Goal: Information Seeking & Learning: Understand process/instructions

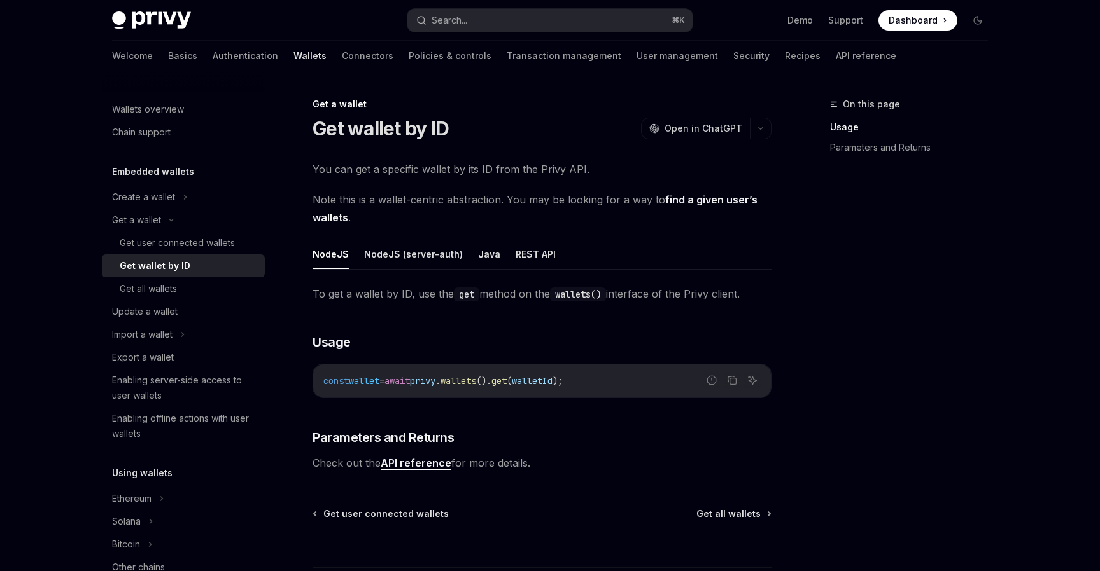
scroll to position [36, 0]
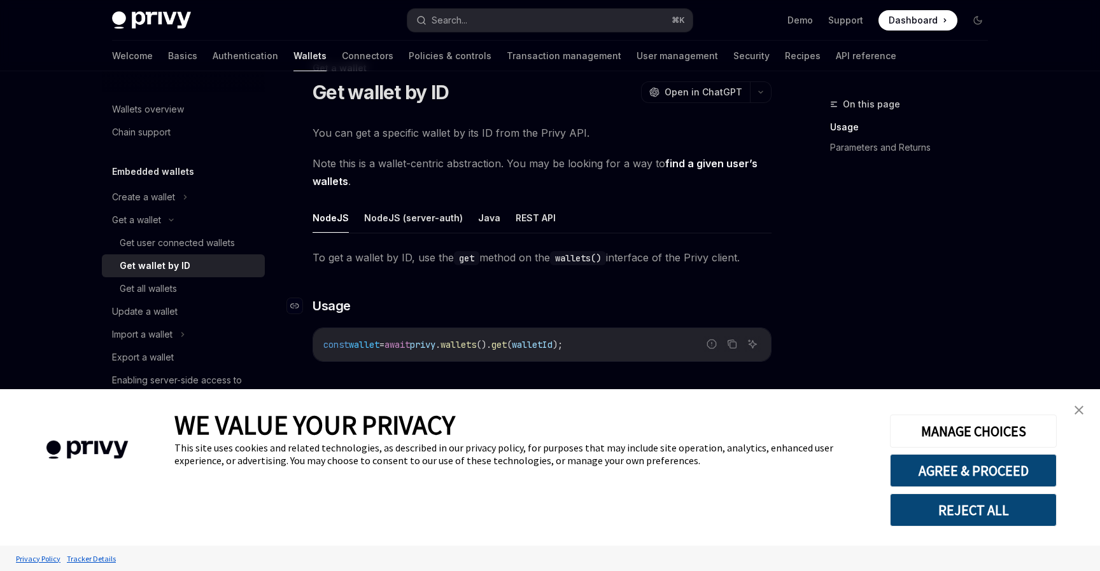
click at [654, 310] on h3 "​ Usage" at bounding box center [541, 306] width 459 height 18
click at [1081, 412] on img "close banner" at bounding box center [1078, 410] width 9 height 9
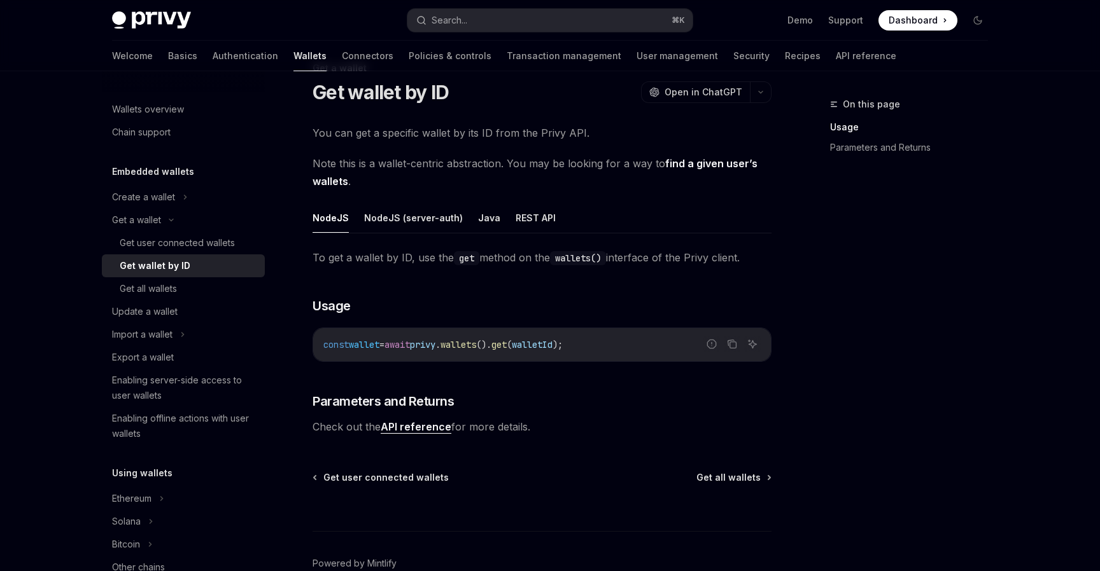
click at [1004, 377] on div "Wallets overview Chain support Embedded wallets Create a wallet Get a wallet Ge…" at bounding box center [549, 338] width 937 height 606
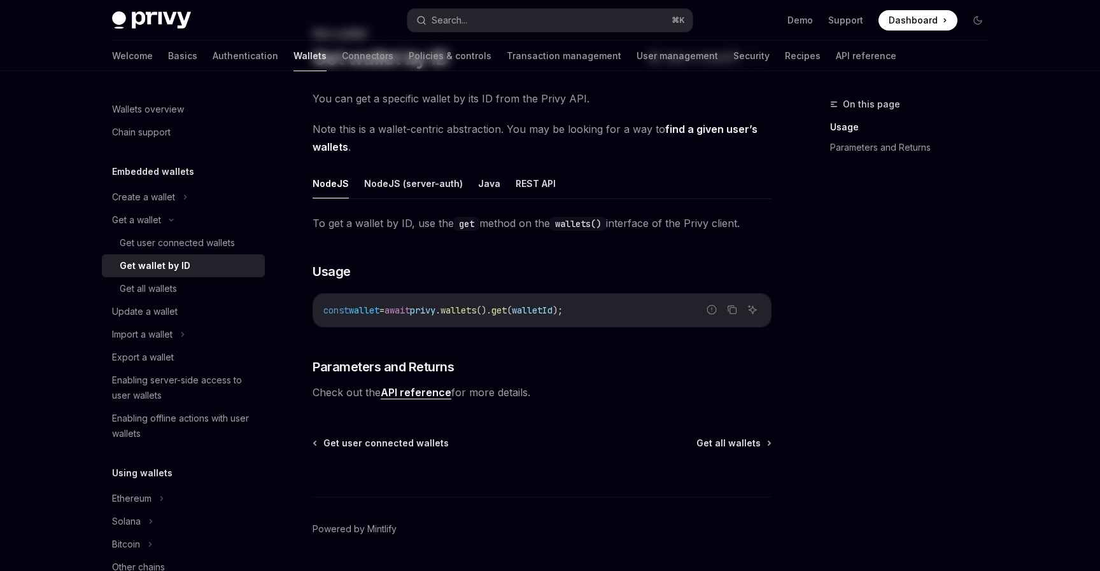
scroll to position [0, 0]
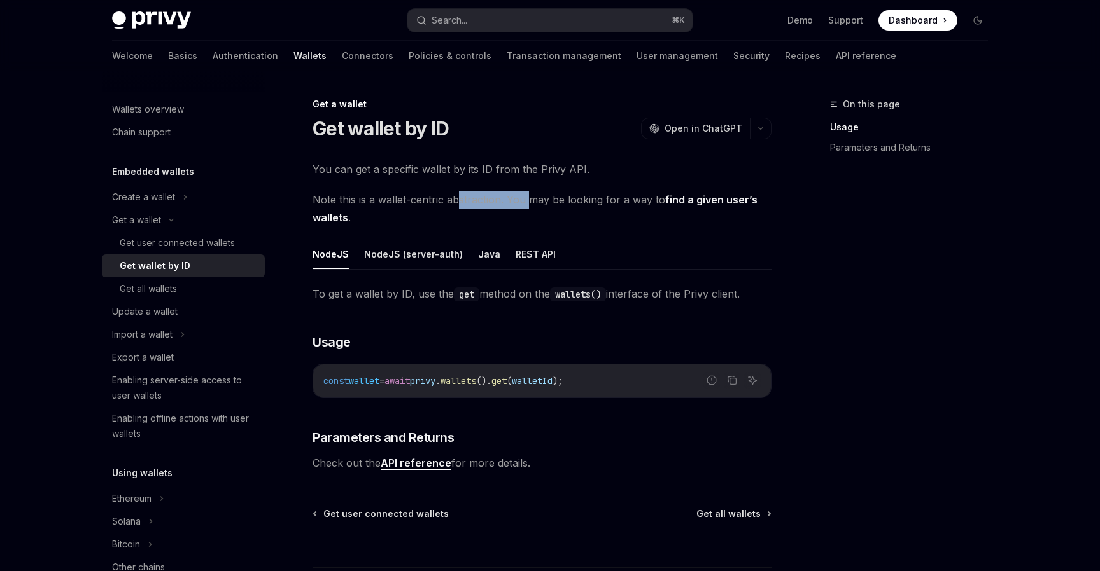
drag, startPoint x: 528, startPoint y: 199, endPoint x: 459, endPoint y: 199, distance: 68.1
click at [459, 199] on span "Note this is a wallet-centric abstraction. You may be looking for a way to find…" at bounding box center [541, 209] width 459 height 36
click at [213, 59] on link "Authentication" at bounding box center [246, 56] width 66 height 31
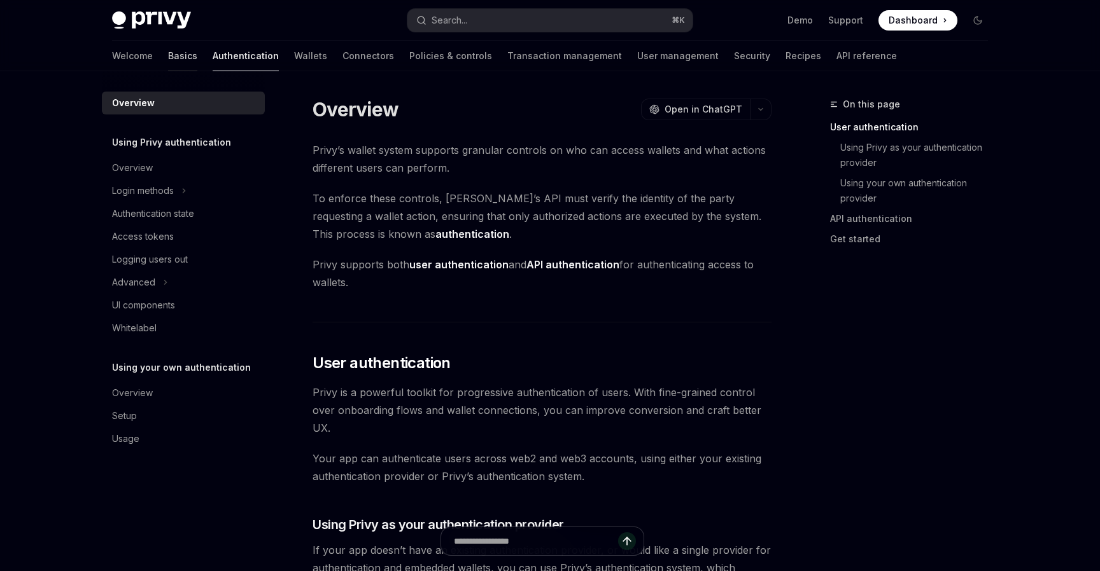
click at [168, 50] on link "Basics" at bounding box center [182, 56] width 29 height 31
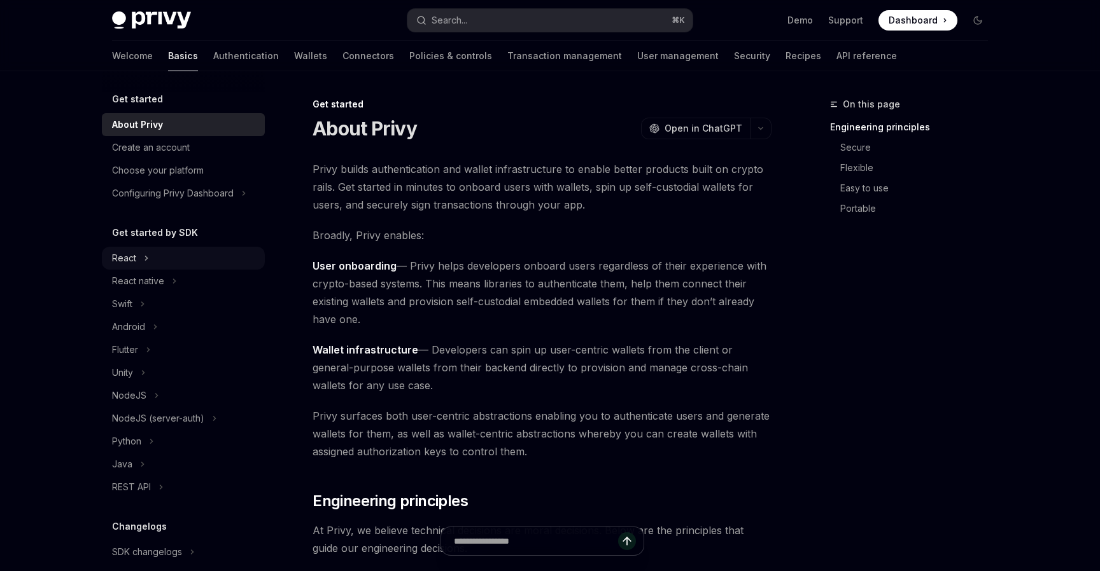
click at [146, 263] on icon at bounding box center [146, 258] width 5 height 15
type textarea "*"
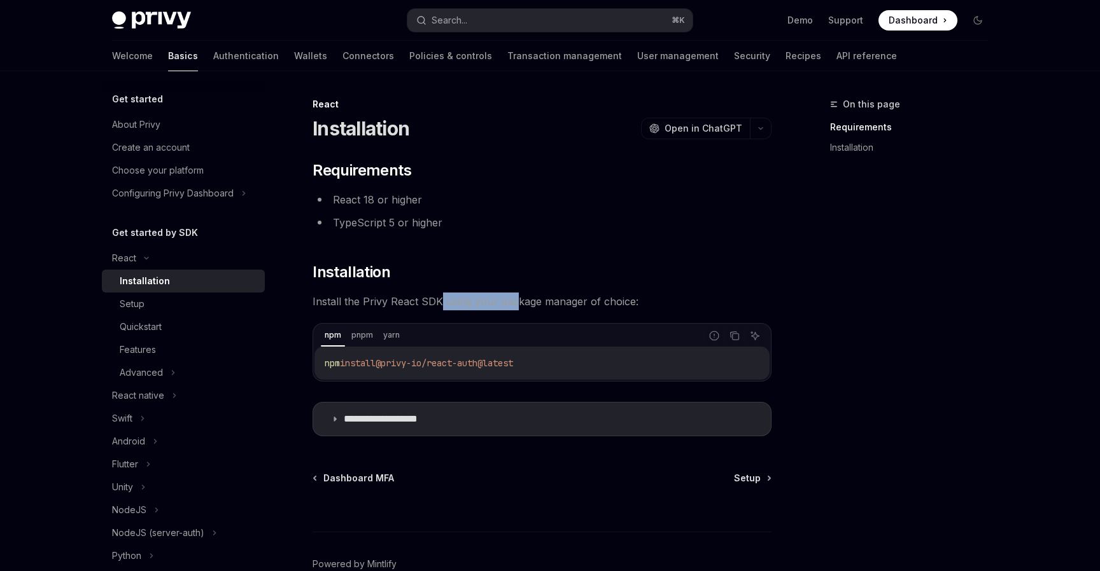
drag, startPoint x: 515, startPoint y: 306, endPoint x: 440, endPoint y: 306, distance: 75.1
click at [440, 306] on span "Install the Privy React SDK using your package manager of choice:" at bounding box center [541, 302] width 459 height 18
click at [682, 257] on div "**********" at bounding box center [541, 298] width 459 height 276
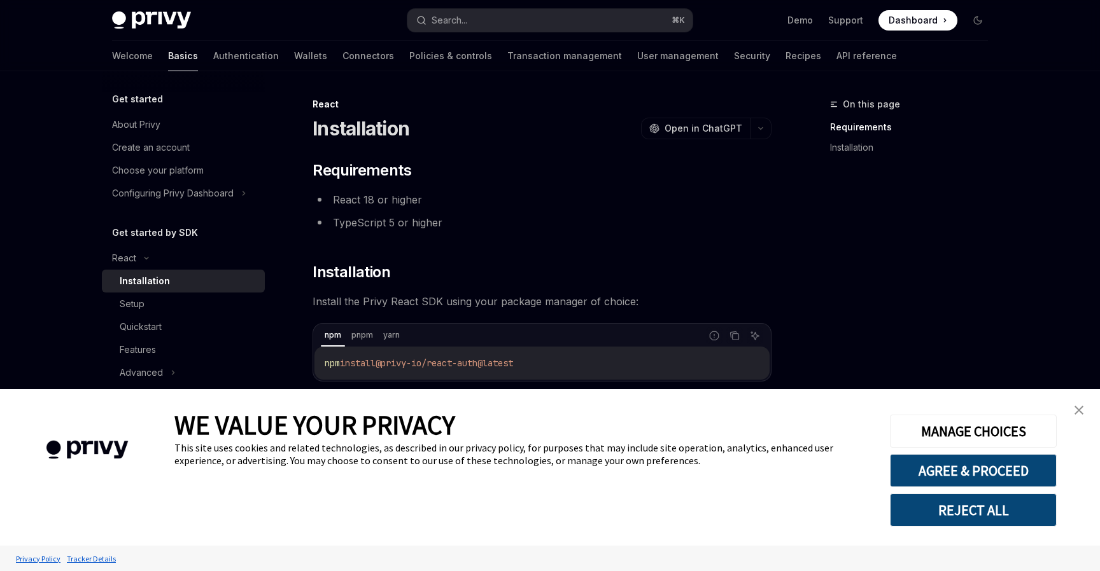
click at [632, 128] on div "Installation OpenAI Open in ChatGPT" at bounding box center [541, 128] width 459 height 23
click at [1077, 410] on img "close banner" at bounding box center [1078, 410] width 9 height 9
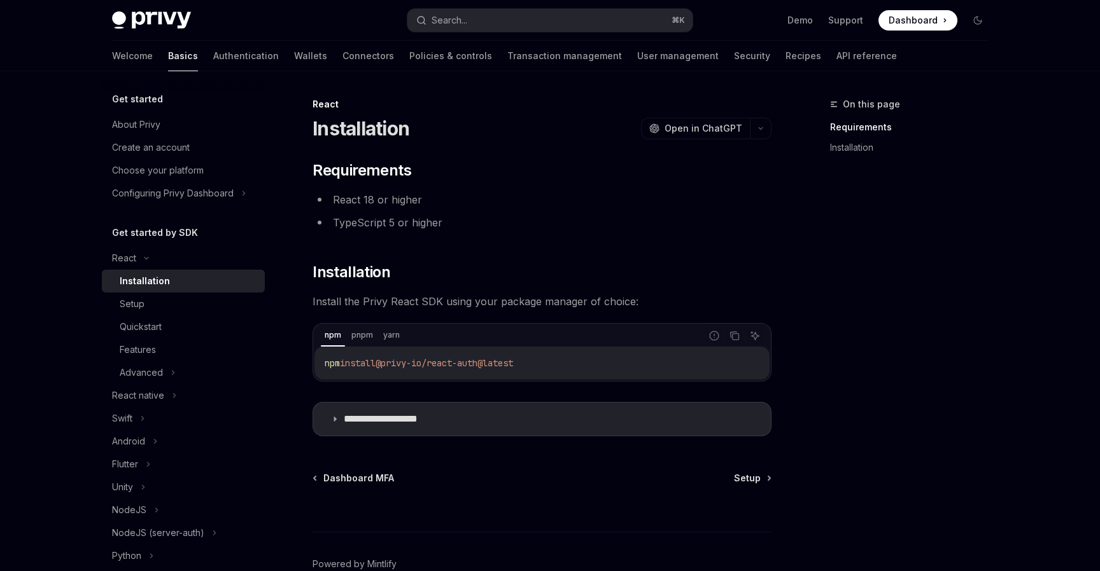
click at [997, 370] on div "On this page Requirements Installation" at bounding box center [900, 334] width 193 height 475
click at [465, 23] on div "Search..." at bounding box center [449, 20] width 36 height 15
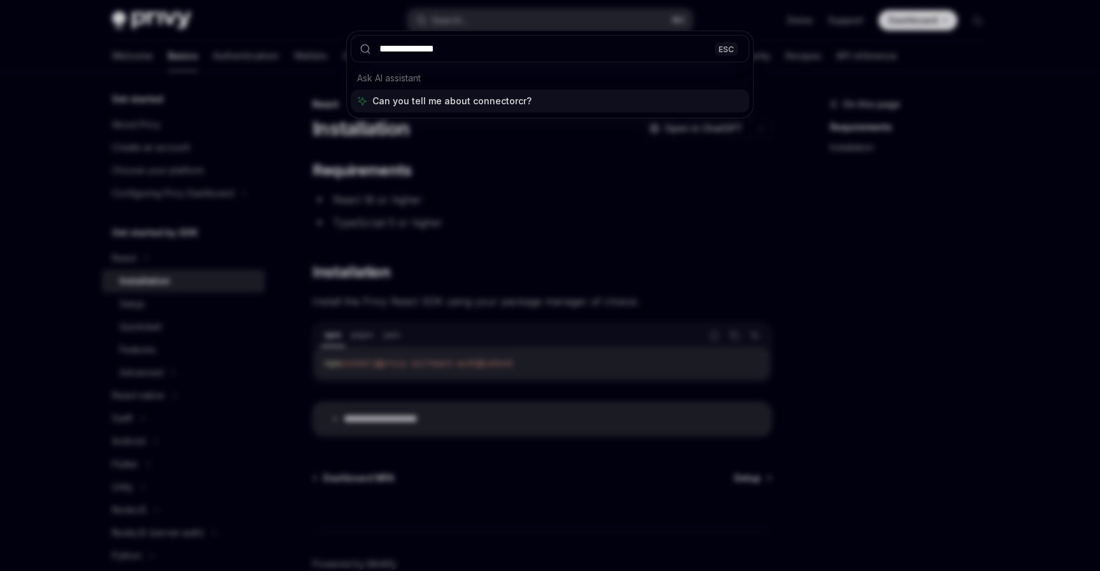
type input "**********"
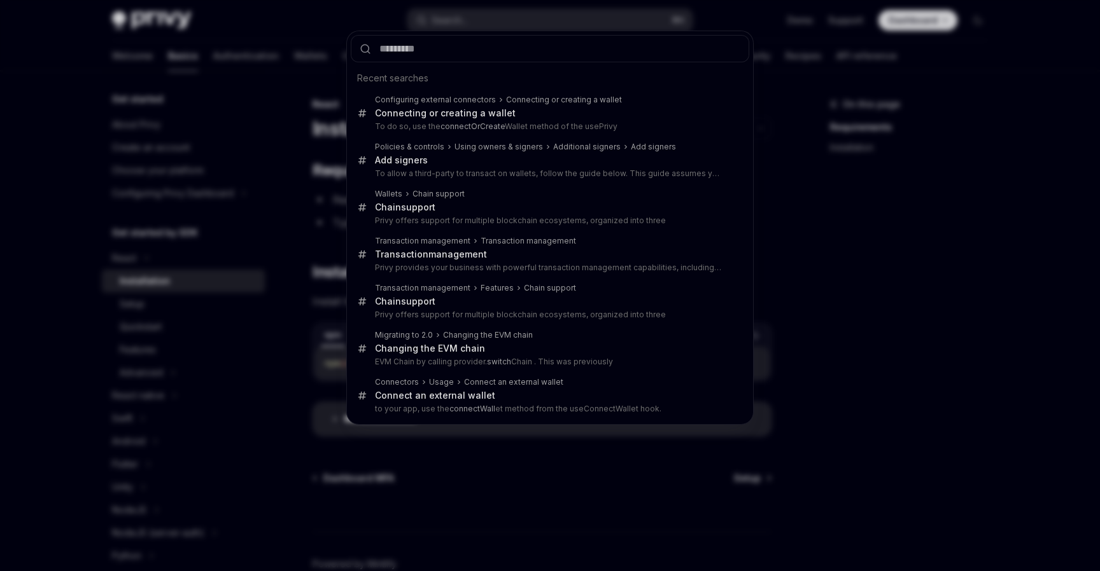
type textarea "*"
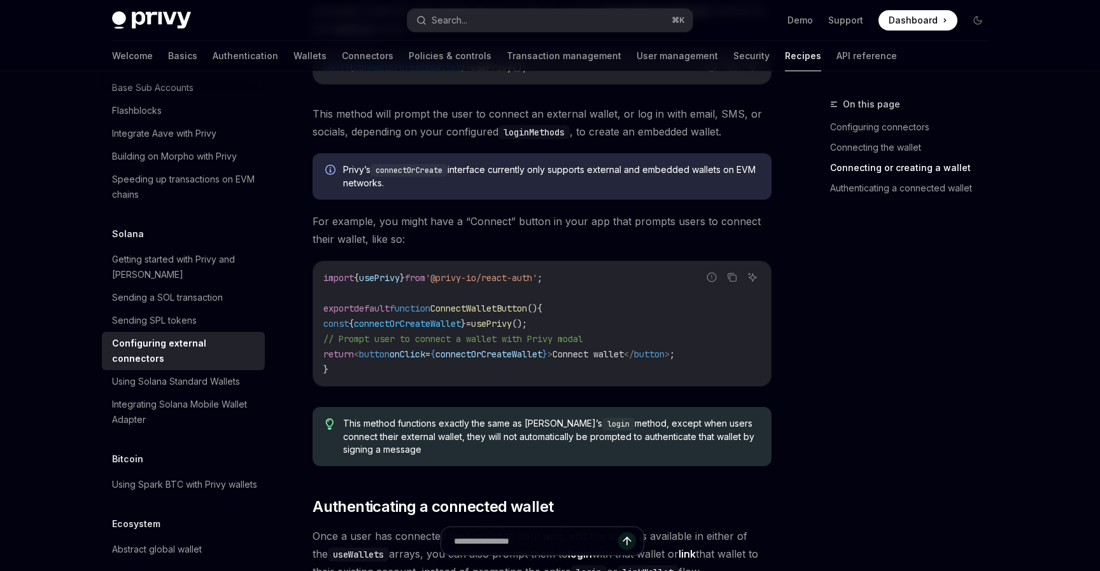
scroll to position [1333, 0]
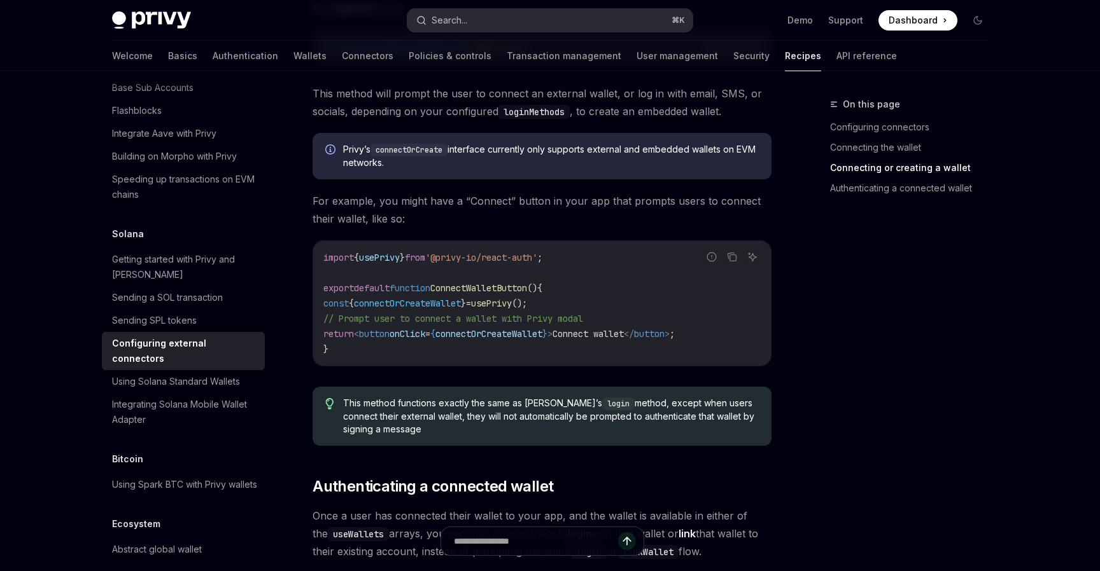
click at [505, 30] on button "Search... ⌘ K" at bounding box center [549, 20] width 285 height 23
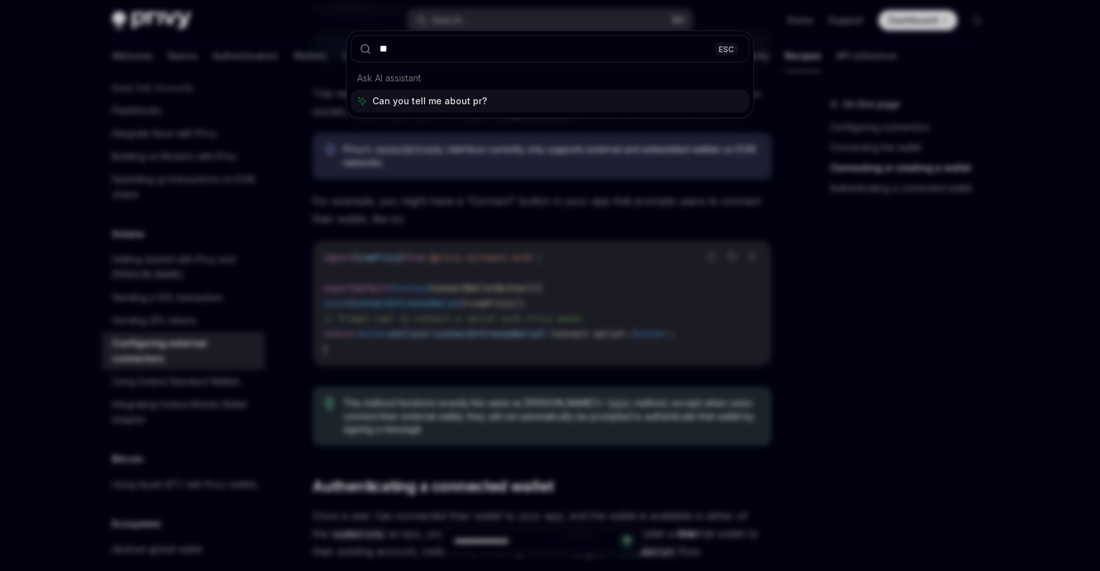
type input "*"
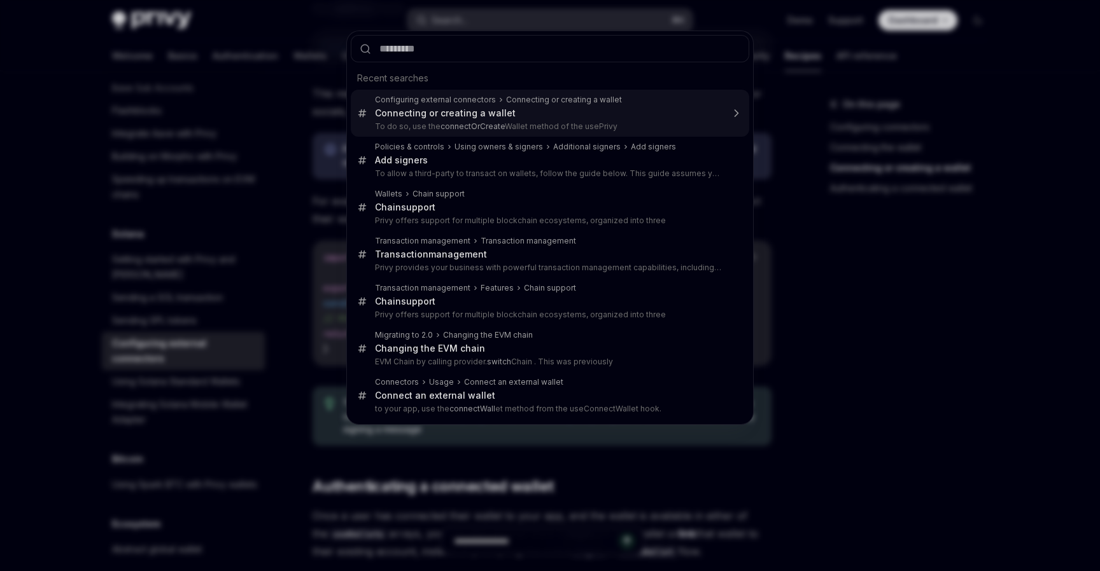
type input "*"
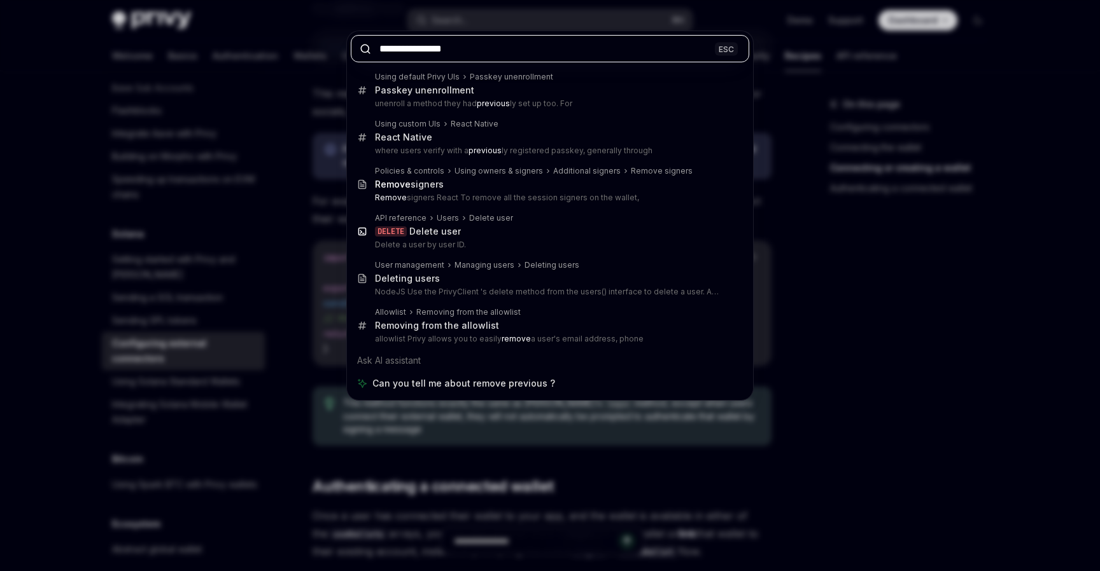
click at [442, 52] on input "**********" at bounding box center [550, 48] width 398 height 27
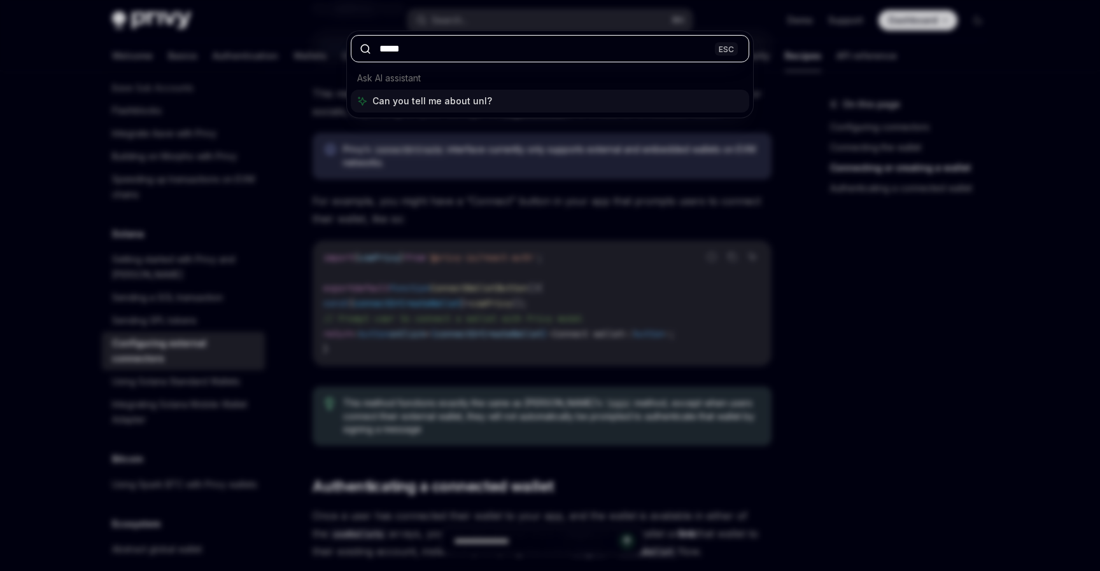
type input "******"
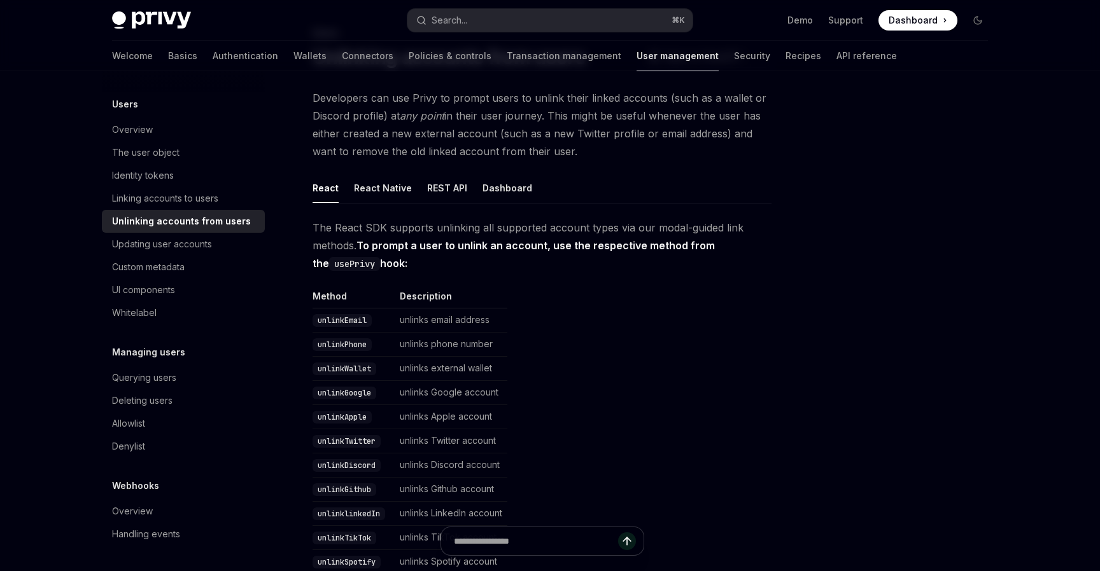
scroll to position [149, 0]
click at [207, 224] on div "Unlinking accounts from users" at bounding box center [181, 221] width 139 height 15
type textarea "*"
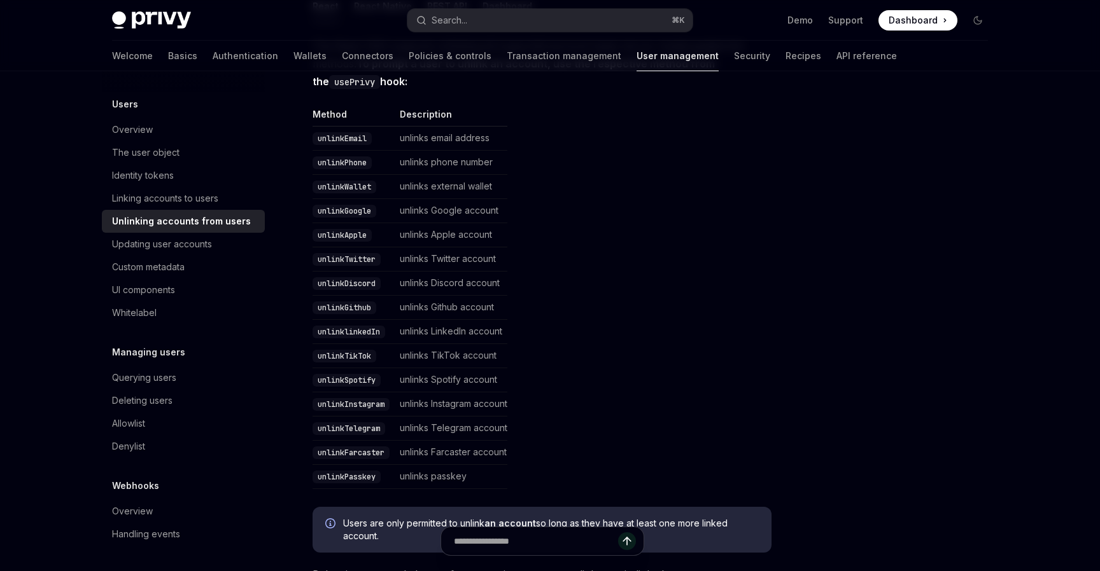
scroll to position [254, 0]
click at [477, 17] on button "Search... ⌘ K" at bounding box center [549, 20] width 285 height 23
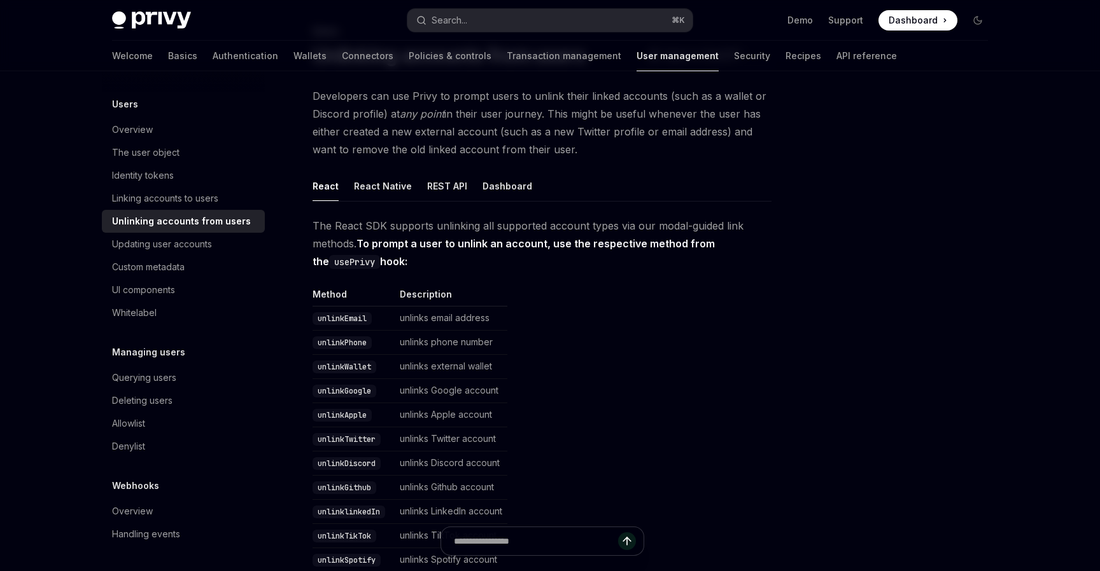
scroll to position [71, 0]
click at [501, 373] on td "unlinks external wallet" at bounding box center [451, 369] width 113 height 24
click at [507, 371] on td "unlinks external wallet" at bounding box center [451, 369] width 113 height 24
drag, startPoint x: 312, startPoint y: 368, endPoint x: 548, endPoint y: 367, distance: 235.5
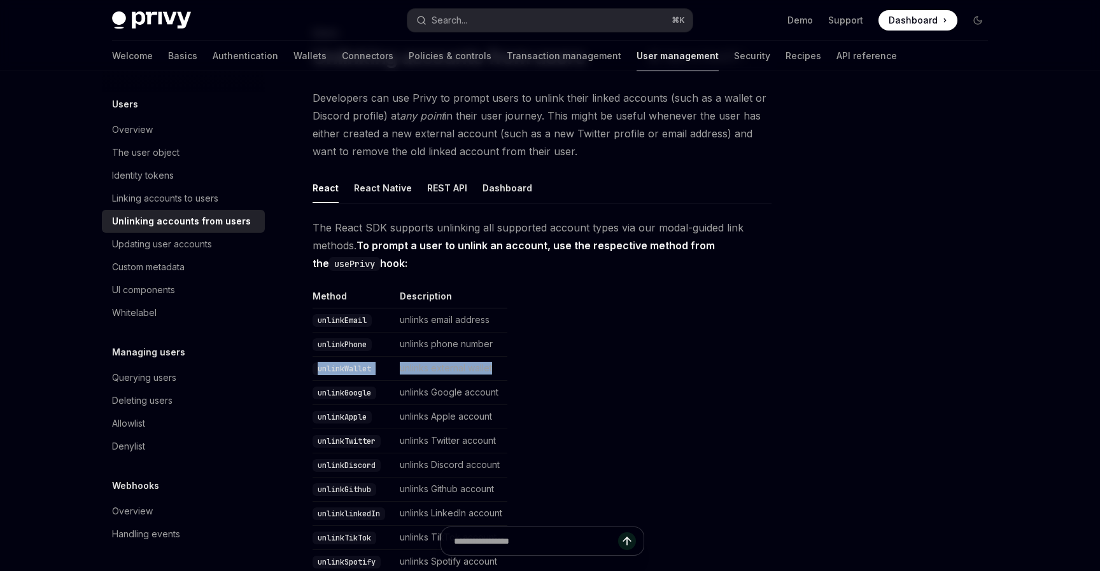
click at [549, 368] on table "Method Description unlinkEmail unlinks email address unlinkPhone unlinks phone …" at bounding box center [541, 480] width 459 height 381
click at [548, 367] on table "Method Description unlinkEmail unlinks email address unlinkPhone unlinks phone …" at bounding box center [541, 480] width 459 height 381
click at [458, 371] on td "unlinks external wallet" at bounding box center [451, 369] width 113 height 24
click at [487, 375] on td "unlinks external wallet" at bounding box center [451, 369] width 113 height 24
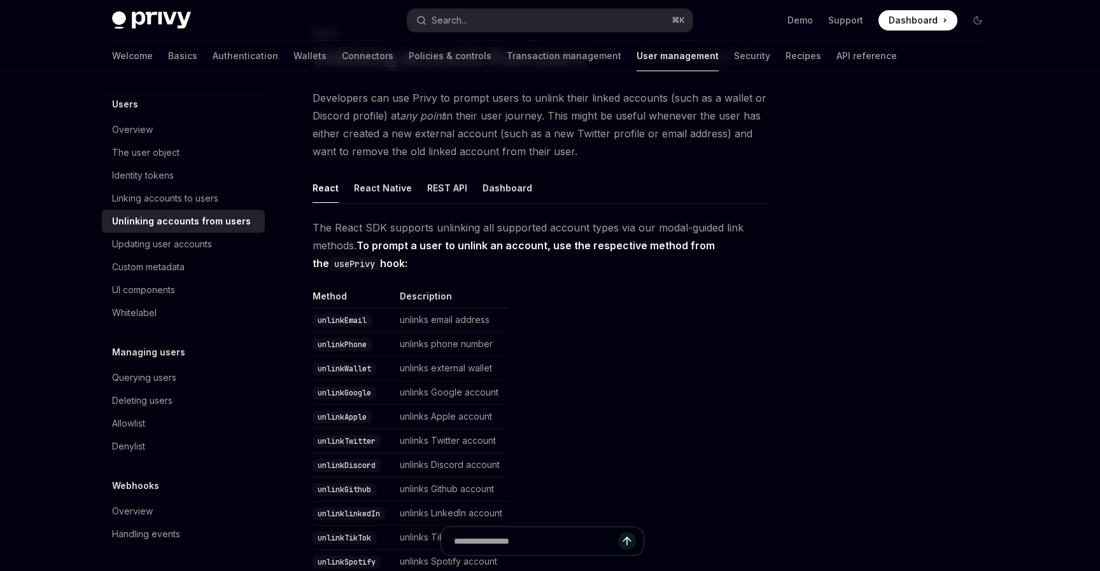
click at [519, 374] on table "Method Description unlinkEmail unlinks email address unlinkPhone unlinks phone …" at bounding box center [541, 480] width 459 height 381
